Goal: Transaction & Acquisition: Subscribe to service/newsletter

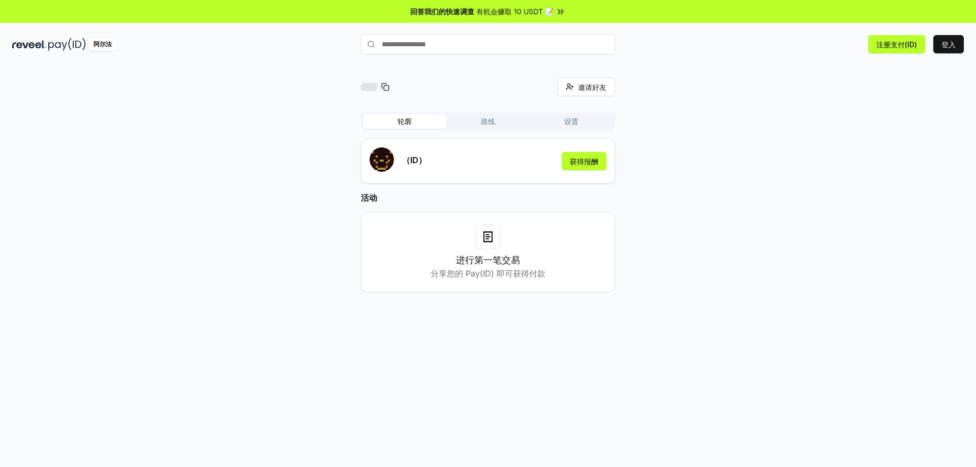
click at [691, 152] on div "邀请好友 邀请 轮廓 路线 设置 （ID） 获得报酬 活动 进行第一笔交易 分享您的 Pay(ID) 即可获得付款" at bounding box center [488, 193] width 952 height 231
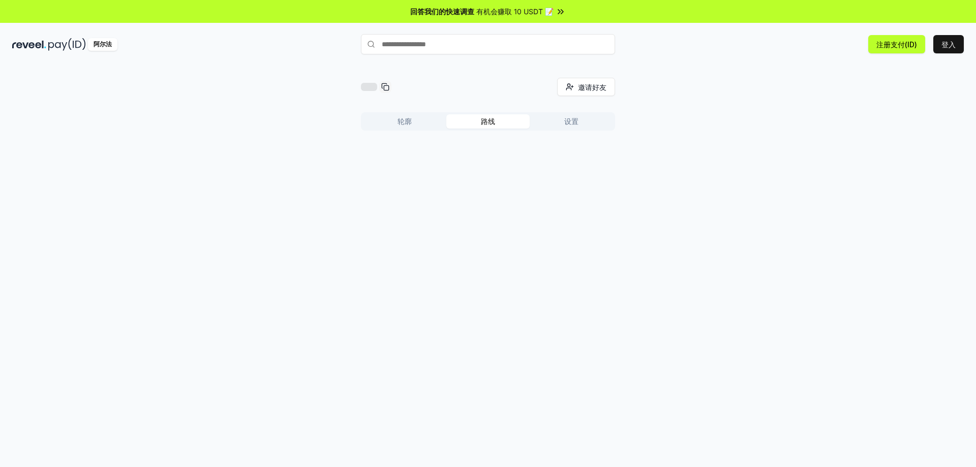
click at [494, 120] on font "路线" at bounding box center [488, 121] width 14 height 9
click at [415, 123] on button "轮廓" at bounding box center [404, 121] width 83 height 14
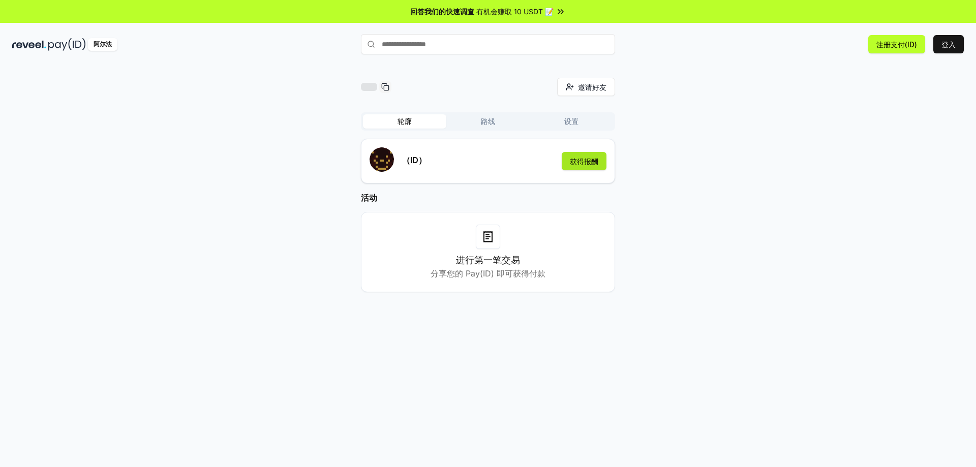
click at [576, 165] on font "获得报酬" at bounding box center [584, 161] width 28 height 9
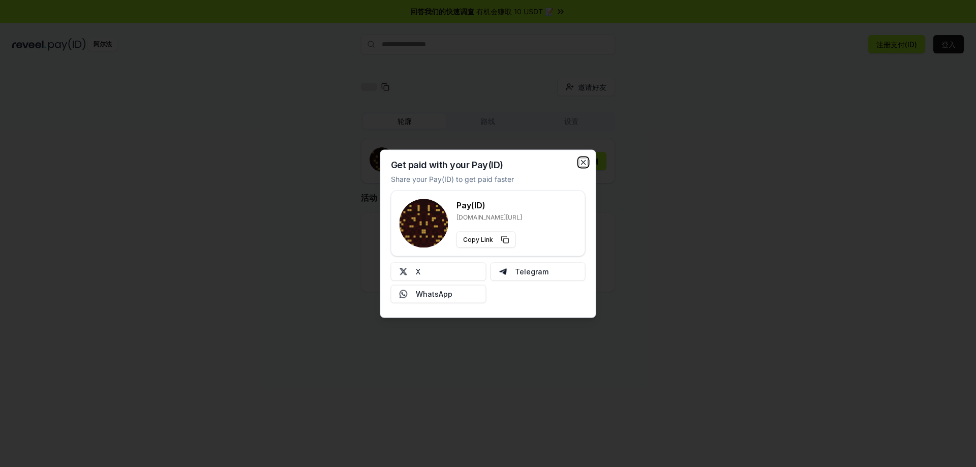
click at [585, 162] on icon "button" at bounding box center [584, 162] width 8 height 8
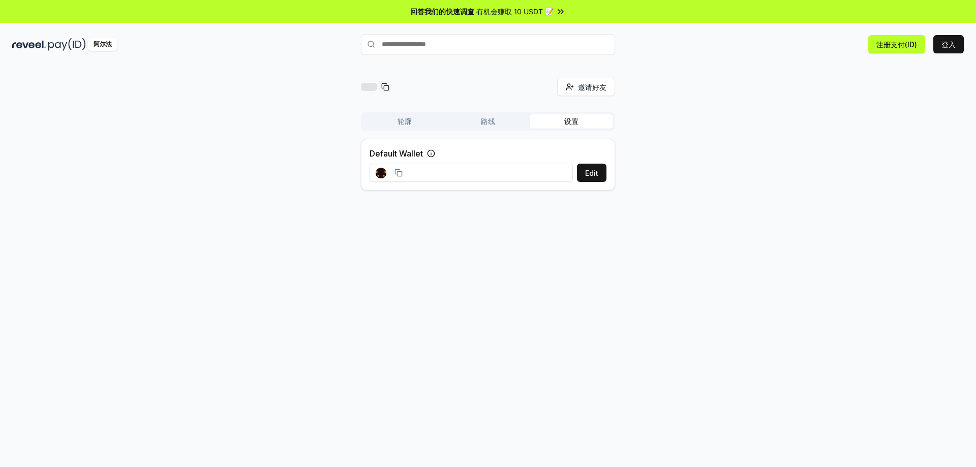
click at [575, 123] on font "设置" at bounding box center [571, 121] width 14 height 9
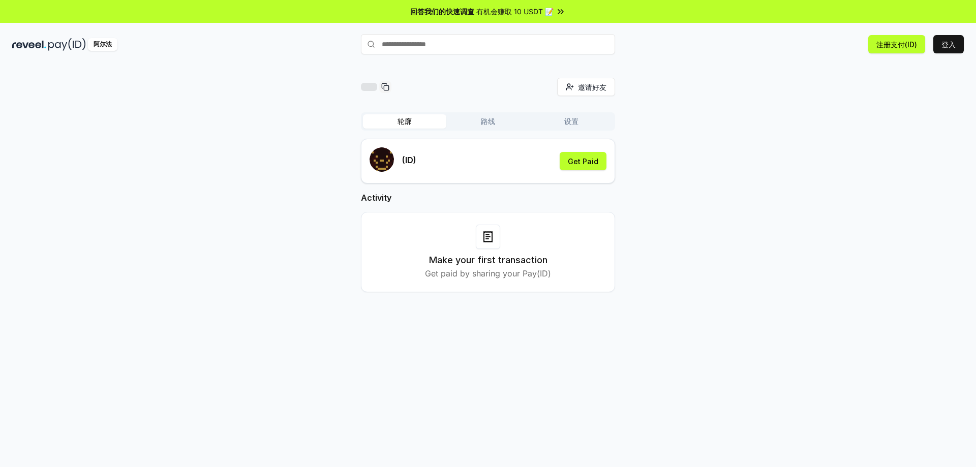
click at [414, 118] on button "轮廓" at bounding box center [404, 121] width 83 height 14
click at [482, 243] on icon at bounding box center [488, 237] width 12 height 12
click at [408, 47] on input "text" at bounding box center [488, 44] width 254 height 20
click at [947, 48] on font "登入" at bounding box center [949, 44] width 14 height 9
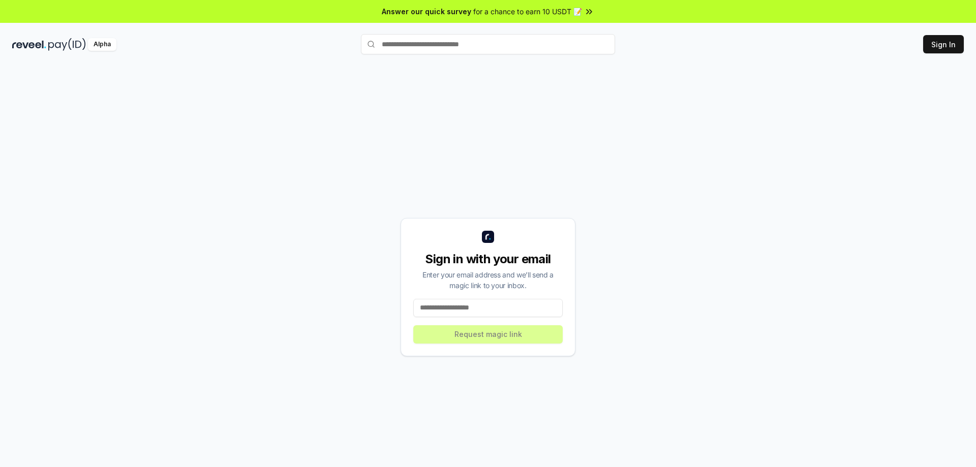
click at [480, 305] on input at bounding box center [488, 308] width 150 height 18
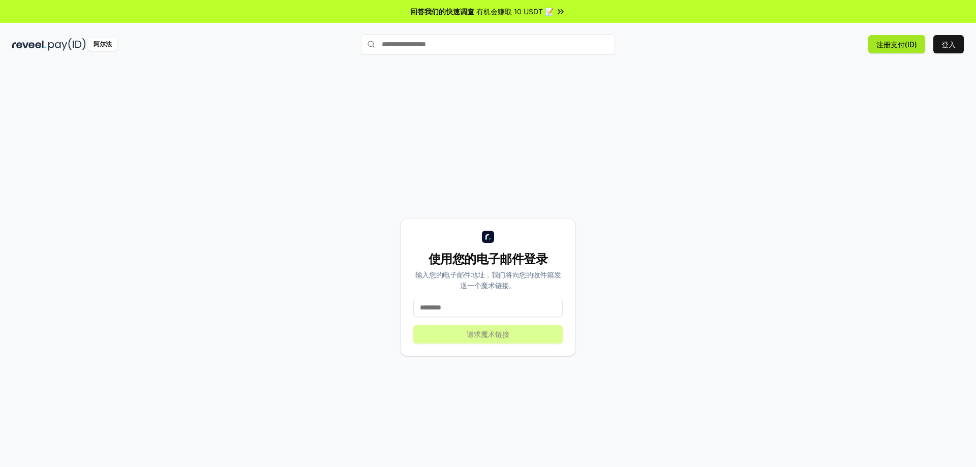
click at [904, 45] on font "注册支付(ID)" at bounding box center [897, 44] width 41 height 9
click at [466, 308] on input at bounding box center [488, 308] width 150 height 18
click at [474, 309] on input at bounding box center [488, 308] width 150 height 18
click at [478, 309] on input "**********" at bounding box center [488, 308] width 150 height 18
type input "**********"
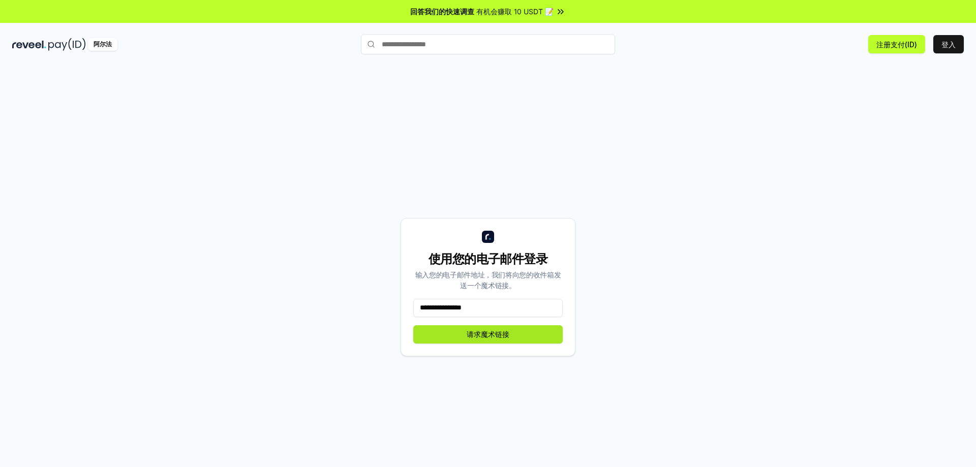
click at [487, 334] on font "请求魔术链接" at bounding box center [488, 334] width 43 height 9
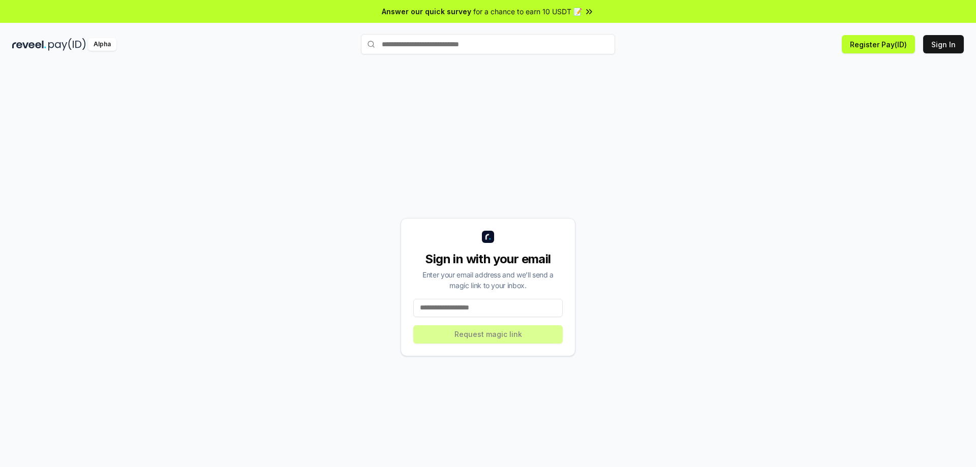
click at [467, 314] on input at bounding box center [488, 308] width 150 height 18
